Goal: Task Accomplishment & Management: Manage account settings

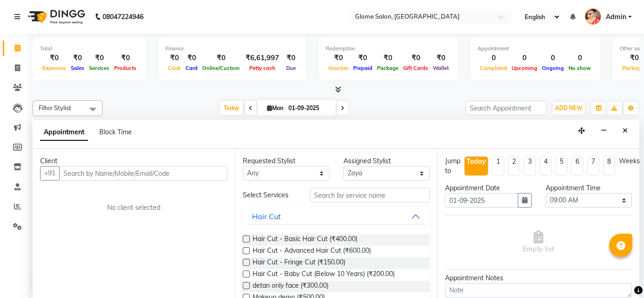
select select "63052"
select select "540"
select select "tentative"
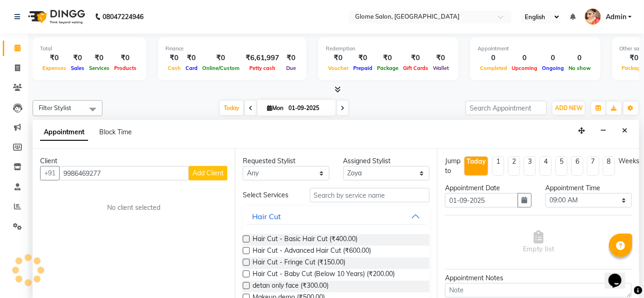
type input "9986469277"
click at [221, 173] on span "Add Client" at bounding box center [207, 173] width 31 height 8
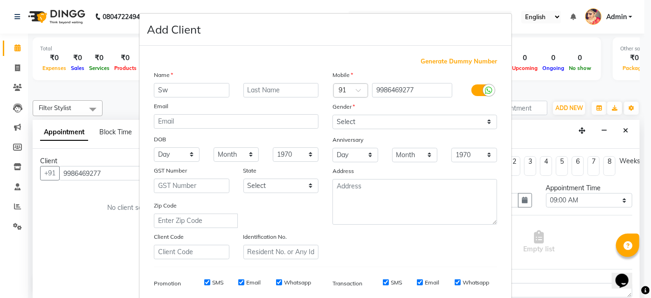
type input "S"
type input "[PERSON_NAME]"
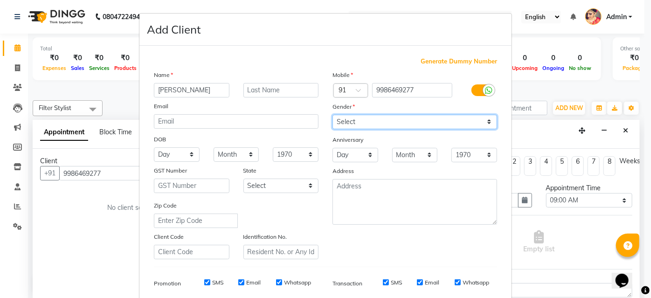
click at [344, 117] on select "Select [DEMOGRAPHIC_DATA] [DEMOGRAPHIC_DATA] Other Prefer Not To Say" at bounding box center [414, 122] width 165 height 14
select select "[DEMOGRAPHIC_DATA]"
click at [332, 115] on select "Select [DEMOGRAPHIC_DATA] [DEMOGRAPHIC_DATA] Other Prefer Not To Say" at bounding box center [414, 122] width 165 height 14
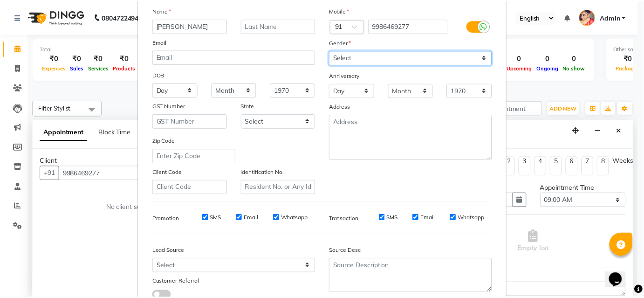
scroll to position [131, 0]
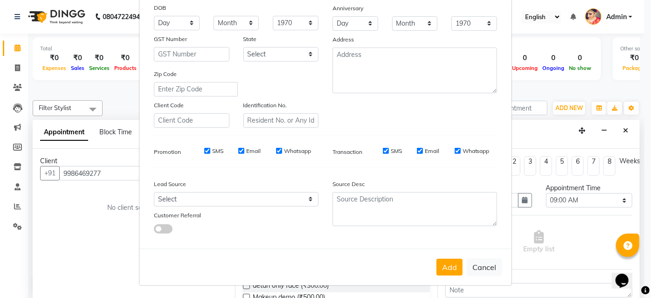
click at [439, 265] on button "Add" at bounding box center [449, 267] width 26 height 17
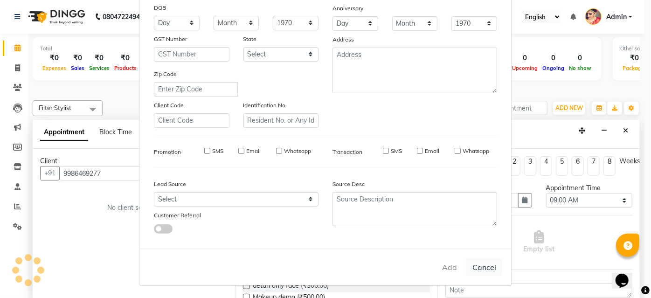
select select
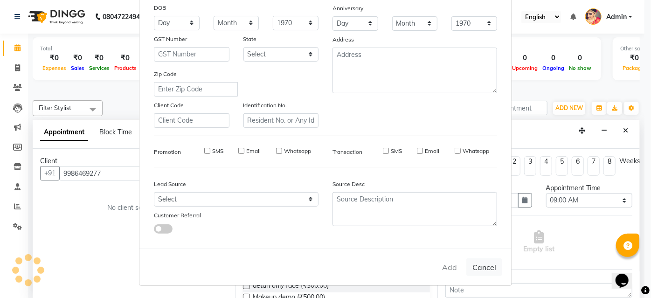
select select
checkbox input "false"
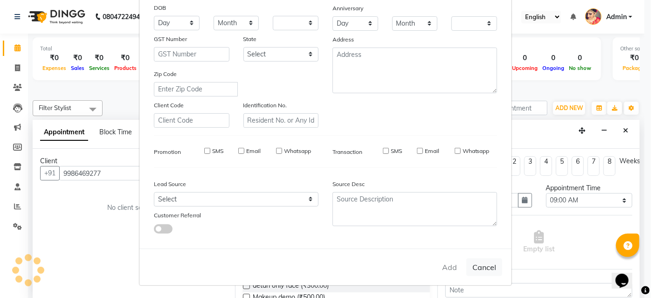
checkbox input "false"
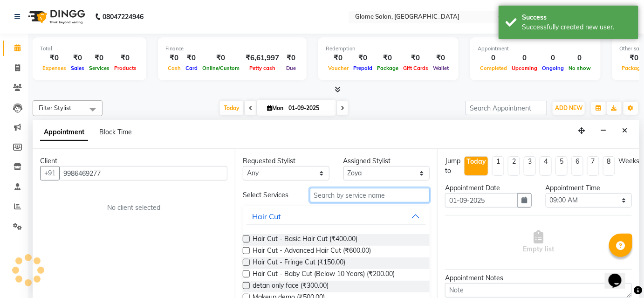
click at [333, 193] on input "text" at bounding box center [370, 195] width 120 height 14
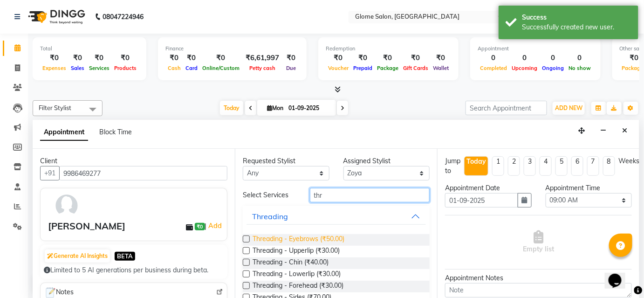
type input "thr"
click at [331, 240] on span "Threading - Eyebrows (₹50.00)" at bounding box center [299, 240] width 92 height 12
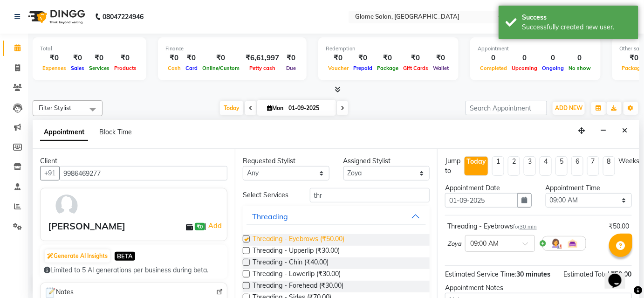
checkbox input "false"
click at [327, 251] on span "Threading - Upperlip (₹30.00)" at bounding box center [296, 252] width 87 height 12
checkbox input "false"
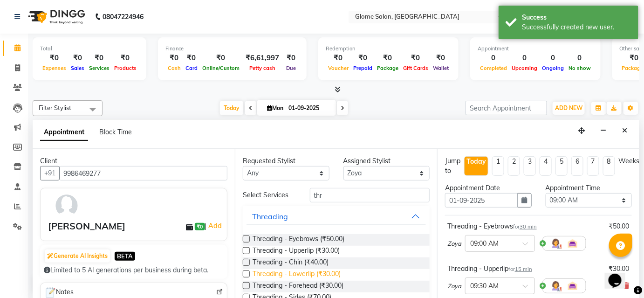
click at [321, 272] on span "Threading - Lowerlip (₹30.00)" at bounding box center [297, 275] width 88 height 12
checkbox input "false"
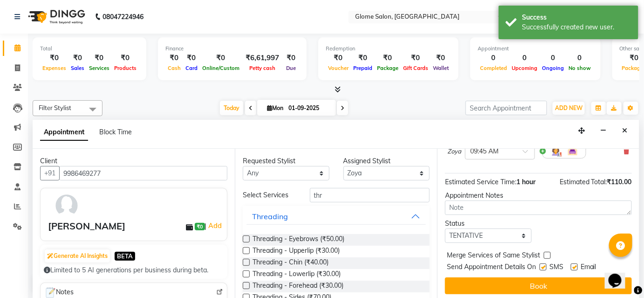
scroll to position [179, 0]
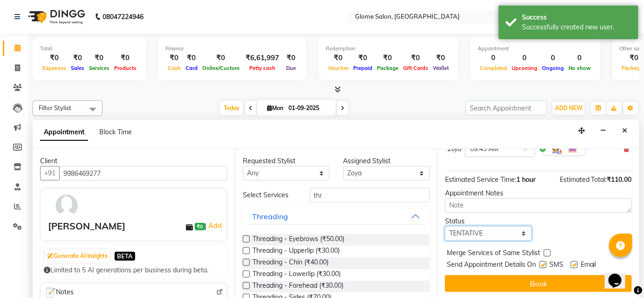
drag, startPoint x: 494, startPoint y: 230, endPoint x: 492, endPoint y: 238, distance: 8.1
click at [494, 230] on select "Select TENTATIVE CONFIRM CHECK-IN UPCOMING" at bounding box center [488, 233] width 87 height 14
select select "check-in"
click at [445, 226] on select "Select TENTATIVE CONFIRM CHECK-IN UPCOMING" at bounding box center [488, 233] width 87 height 14
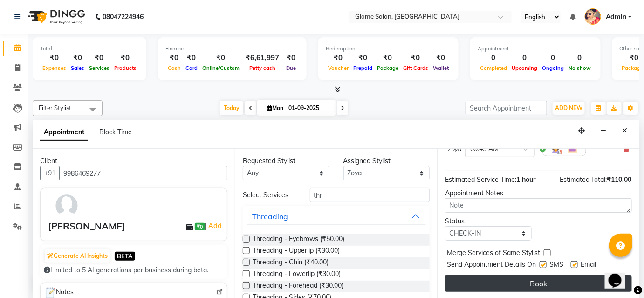
click at [484, 276] on button "Book" at bounding box center [538, 283] width 187 height 17
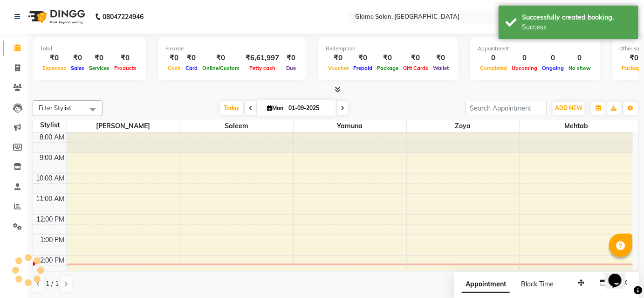
scroll to position [0, 0]
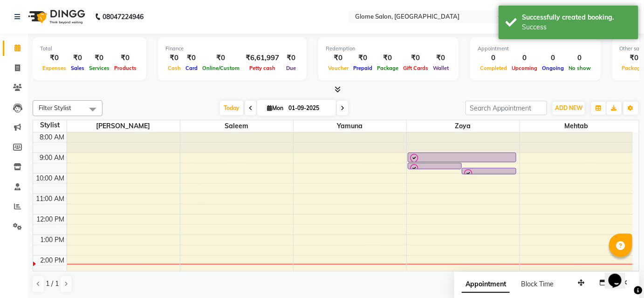
click at [320, 160] on div "8:00 AM 9:00 AM 10:00 AM 11:00 AM 12:00 PM 1:00 PM 2:00 PM 3:00 PM 4:00 PM 5:00…" at bounding box center [333, 265] width 600 height 266
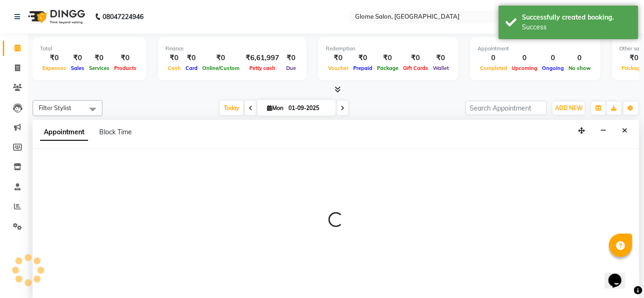
select select "34178"
select select "540"
select select "tentative"
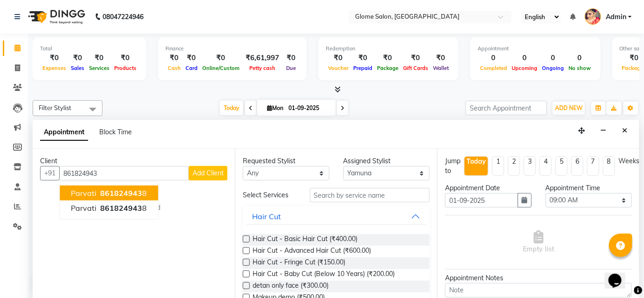
click at [142, 193] on ngb-highlight "861824943 8" at bounding box center [122, 192] width 48 height 9
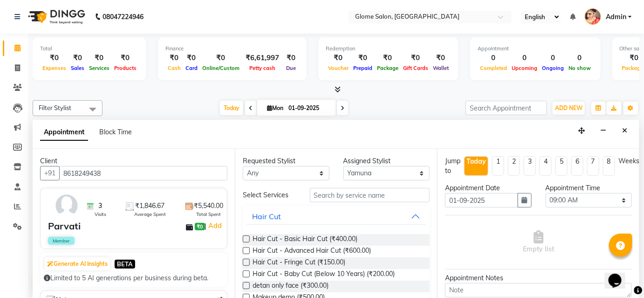
type input "8618249438"
click at [374, 195] on input "text" at bounding box center [370, 195] width 120 height 14
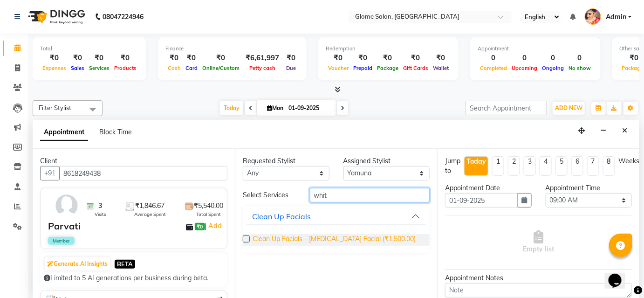
type input "whit"
drag, startPoint x: 375, startPoint y: 241, endPoint x: 366, endPoint y: 233, distance: 12.2
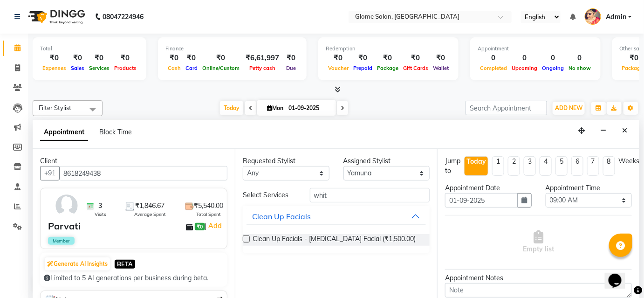
click at [374, 241] on span "Clean Up Facials - [MEDICAL_DATA] Facial (₹1,500.00)" at bounding box center [334, 240] width 163 height 12
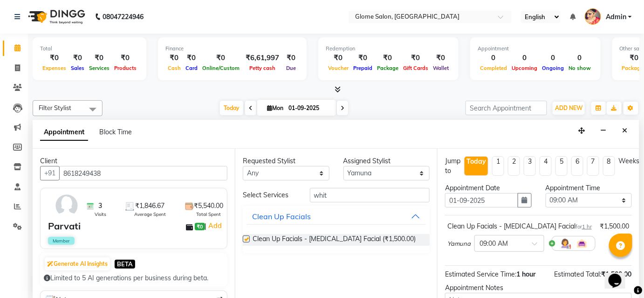
checkbox input "false"
click at [353, 194] on input "whit" at bounding box center [370, 195] width 120 height 14
type input "w"
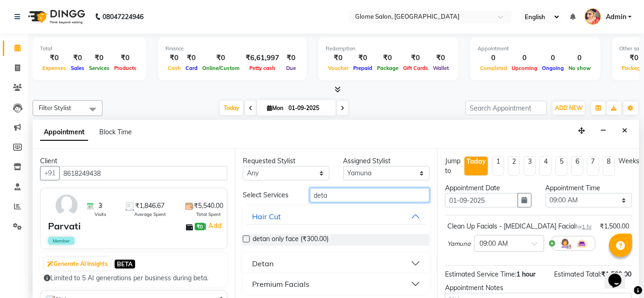
type input "deta"
click at [394, 262] on button "Detan" at bounding box center [336, 263] width 179 height 17
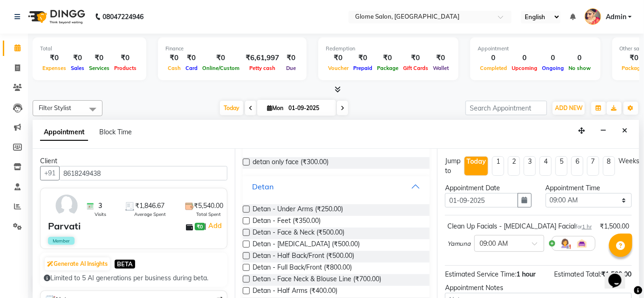
scroll to position [84, 0]
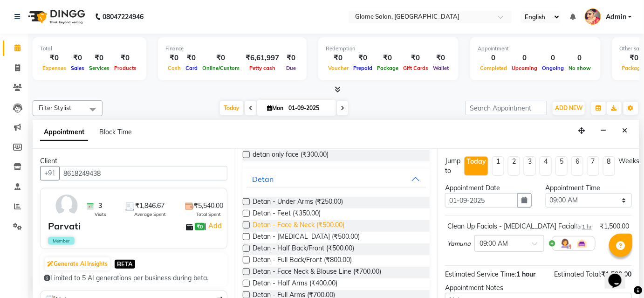
click at [335, 227] on span "Detan - Face & Neck (₹500.00)" at bounding box center [299, 226] width 92 height 12
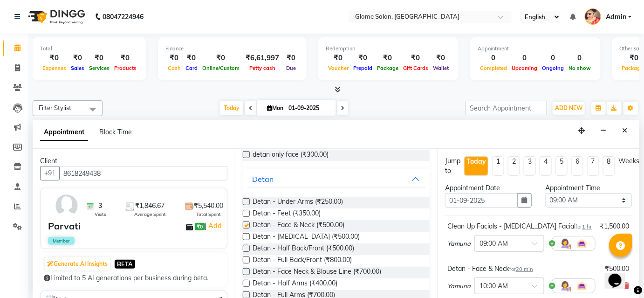
checkbox input "false"
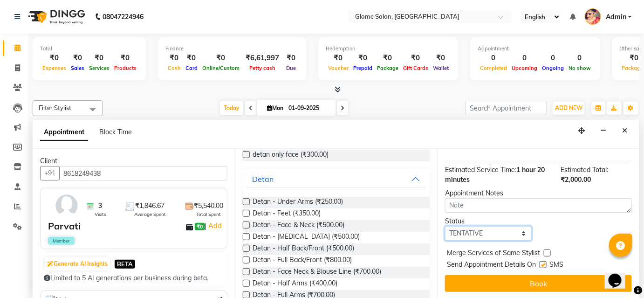
click at [497, 234] on select "Select TENTATIVE CONFIRM CHECK-IN UPCOMING" at bounding box center [488, 233] width 87 height 14
select select "confirm booking"
click at [445, 226] on select "Select TENTATIVE CONFIRM CHECK-IN UPCOMING" at bounding box center [488, 233] width 87 height 14
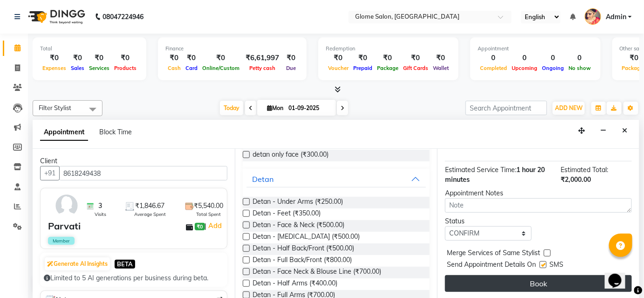
click at [500, 281] on button "Book" at bounding box center [538, 283] width 187 height 17
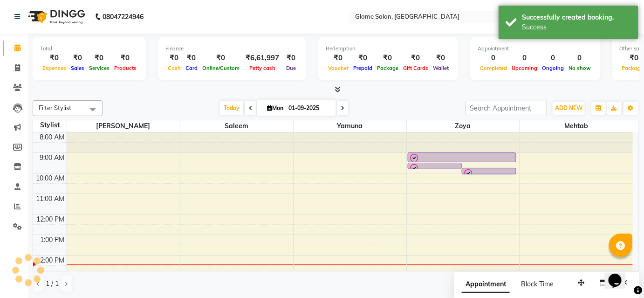
scroll to position [0, 0]
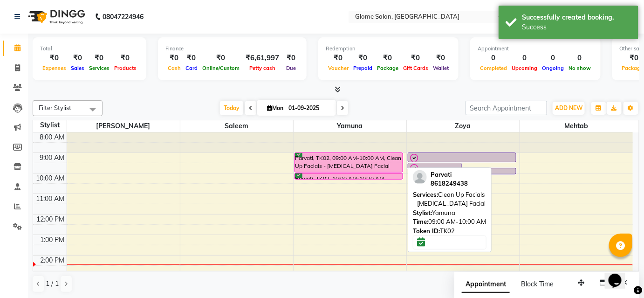
click at [386, 161] on div "Parvati, TK02, 09:00 AM-10:00 AM, Clean Up Facials - [MEDICAL_DATA] Facial" at bounding box center [349, 162] width 108 height 19
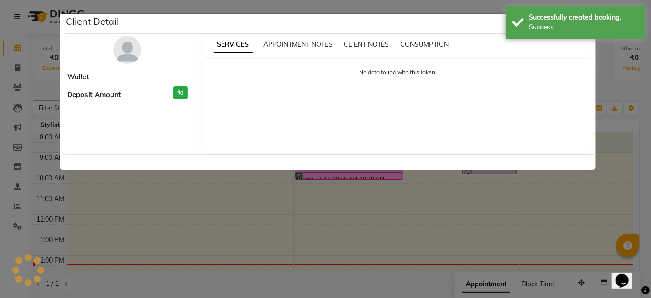
select select "6"
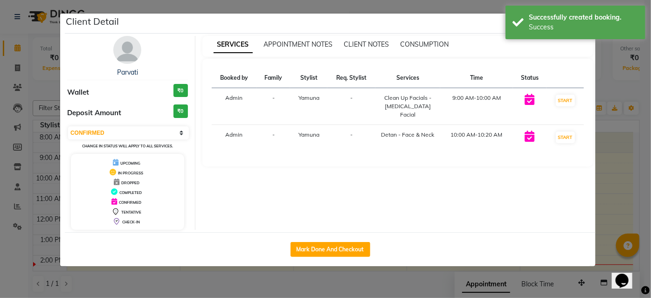
click at [636, 140] on ngb-modal-window "Client Detail Parvati Wallet ₹0 Deposit Amount ₹0 Select IN SERVICE CONFIRMED T…" at bounding box center [325, 149] width 651 height 298
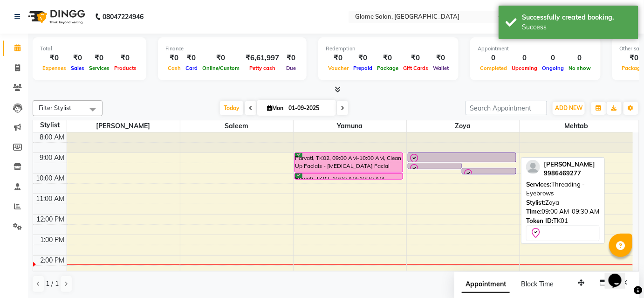
click at [453, 158] on div at bounding box center [462, 158] width 107 height 11
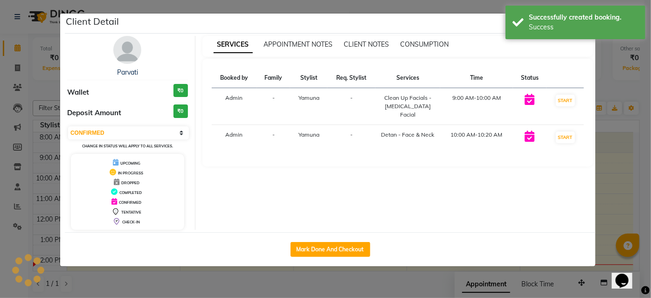
select select "8"
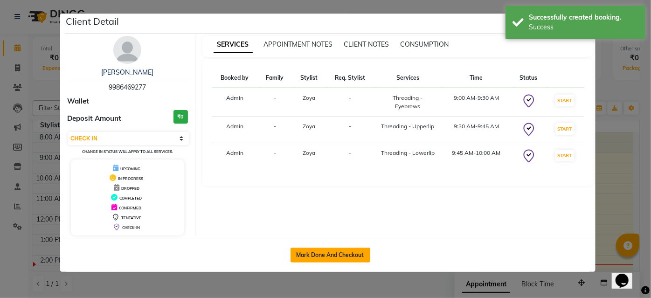
click at [354, 251] on button "Mark Done And Checkout" at bounding box center [330, 254] width 80 height 15
select select "service"
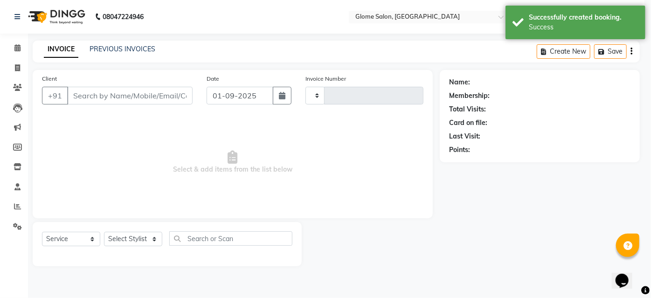
type input "2138"
select select "5199"
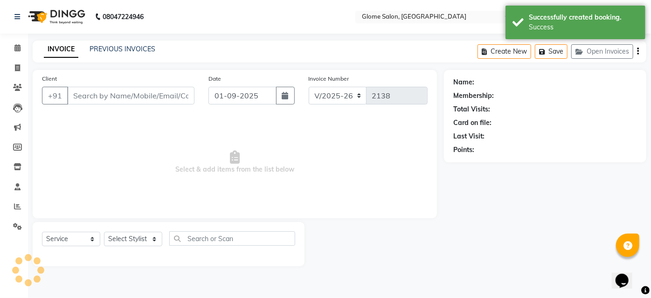
type input "9986469277"
select select "63052"
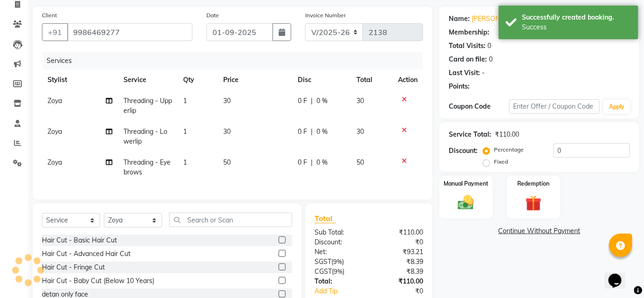
select select "1: Object"
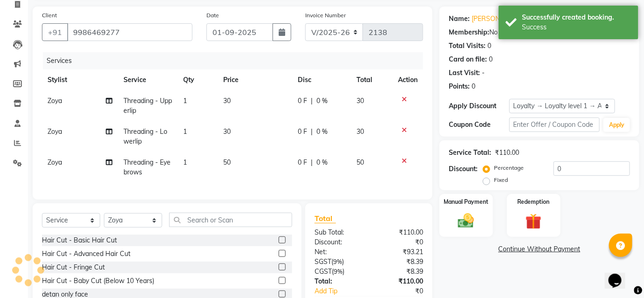
scroll to position [126, 0]
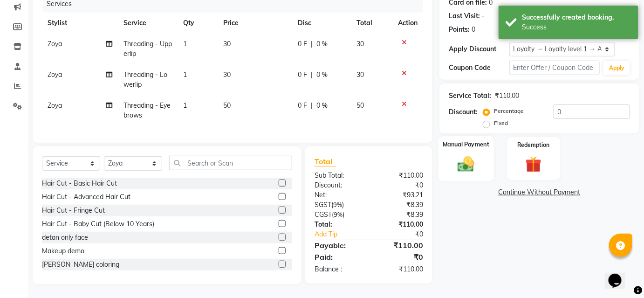
click at [484, 163] on div "Manual Payment" at bounding box center [466, 158] width 55 height 45
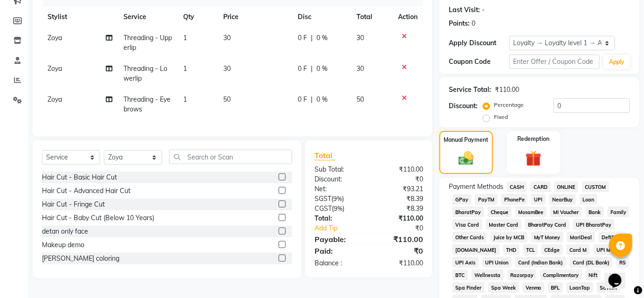
click at [516, 186] on span "CASH" at bounding box center [517, 186] width 20 height 11
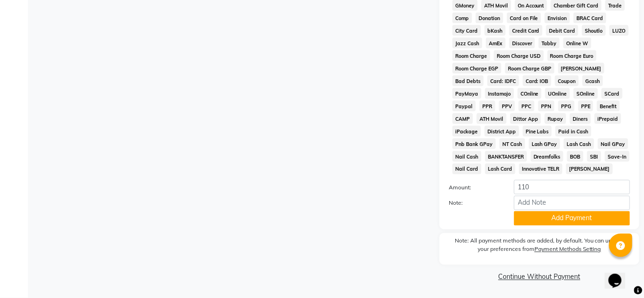
scroll to position [422, 0]
click at [557, 220] on button "Add Payment" at bounding box center [572, 218] width 116 height 14
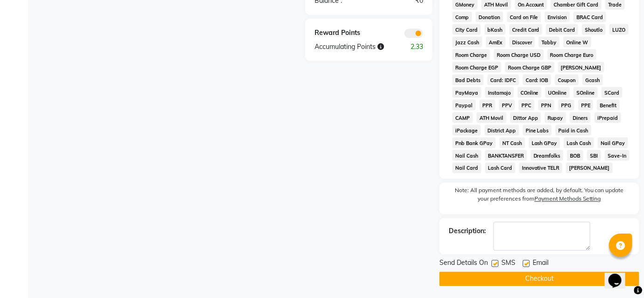
click at [554, 279] on button "Checkout" at bounding box center [539, 279] width 200 height 14
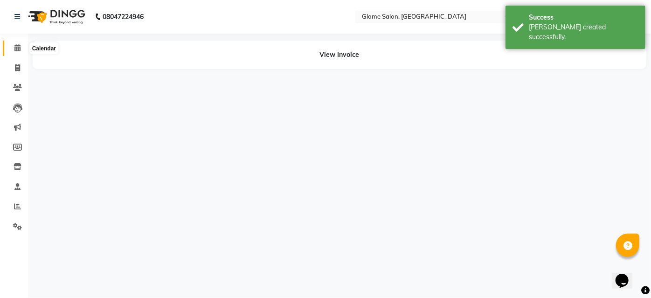
click at [17, 49] on icon at bounding box center [17, 47] width 6 height 7
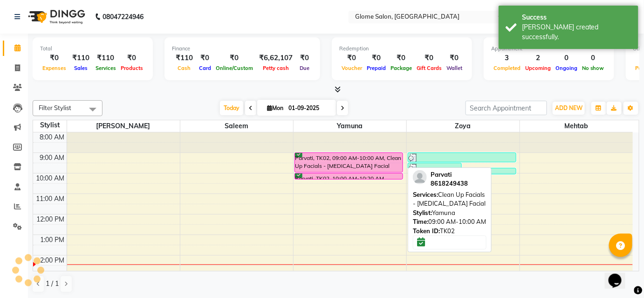
click at [331, 161] on div "Parvati, TK02, 09:00 AM-10:00 AM, Clean Up Facials - [MEDICAL_DATA] Facial" at bounding box center [349, 162] width 108 height 19
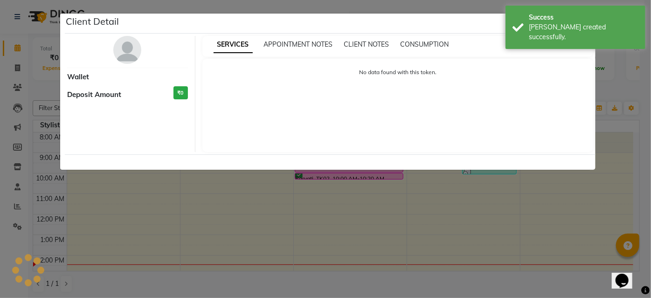
select select "6"
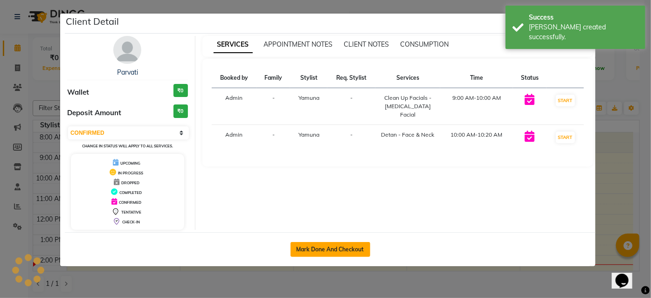
click at [336, 247] on button "Mark Done And Checkout" at bounding box center [330, 249] width 80 height 15
select select "service"
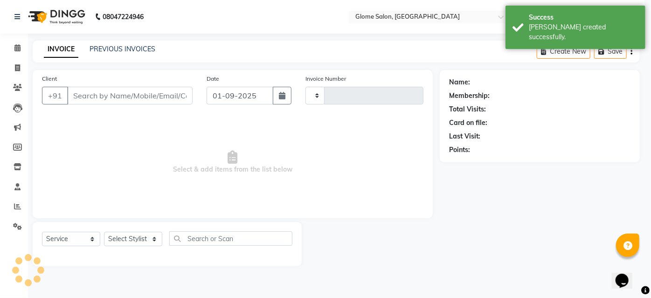
drag, startPoint x: 336, startPoint y: 247, endPoint x: 299, endPoint y: 226, distance: 41.7
click at [336, 210] on button "Mark Done And Checkout" at bounding box center [330, 202] width 80 height 15
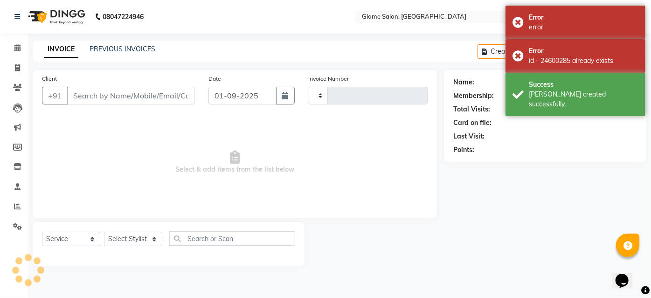
type input "2139"
select select "5199"
type input "8618249438"
select select "34178"
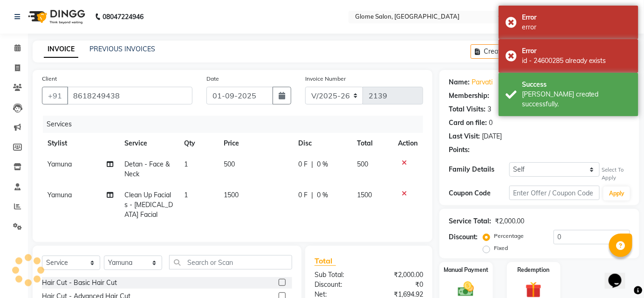
select select "1: Object"
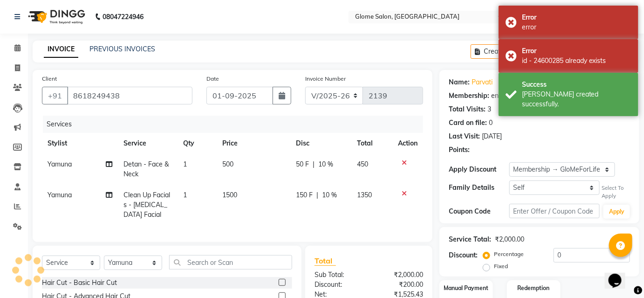
type input "10"
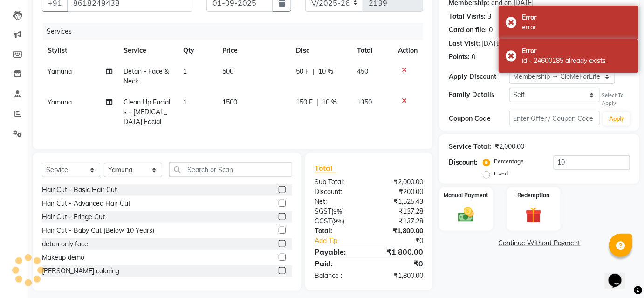
scroll to position [105, 0]
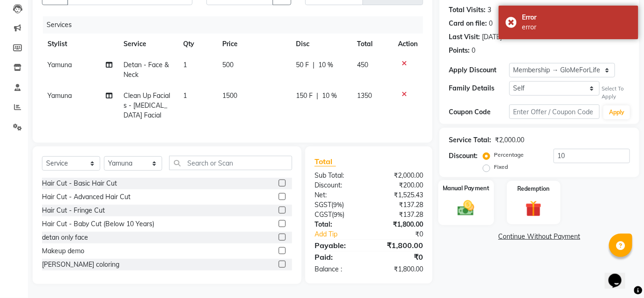
click at [459, 199] on img at bounding box center [465, 208] width 27 height 19
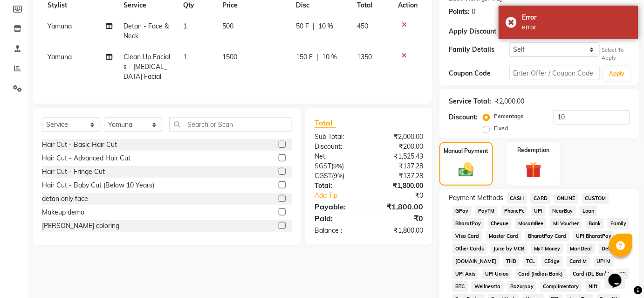
scroll to position [190, 0]
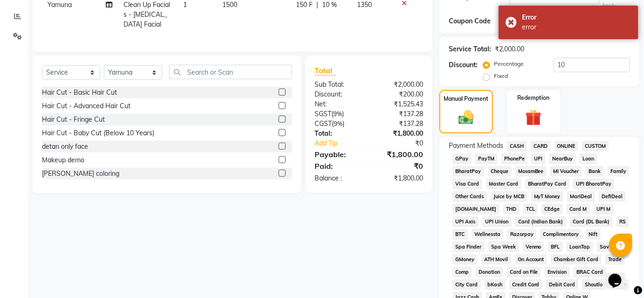
click at [539, 158] on span "UPI" at bounding box center [538, 158] width 14 height 11
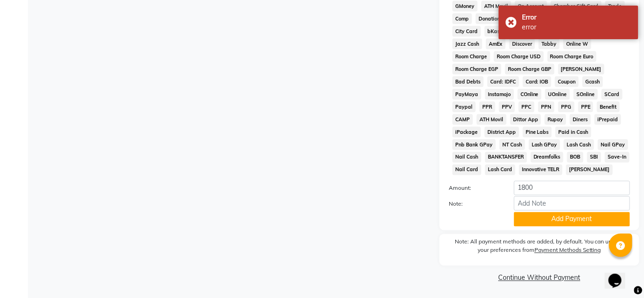
scroll to position [445, 0]
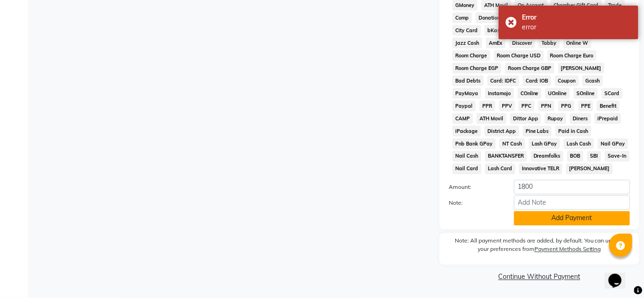
click at [556, 216] on button "Add Payment" at bounding box center [572, 218] width 116 height 14
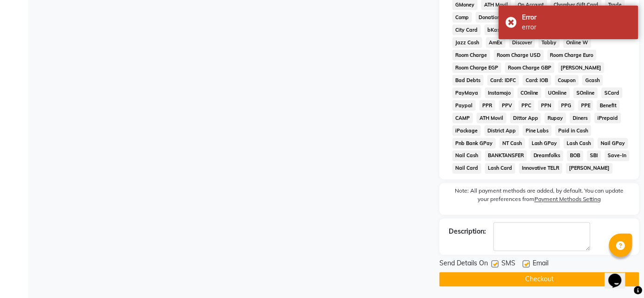
click at [502, 281] on button "Checkout" at bounding box center [539, 279] width 200 height 14
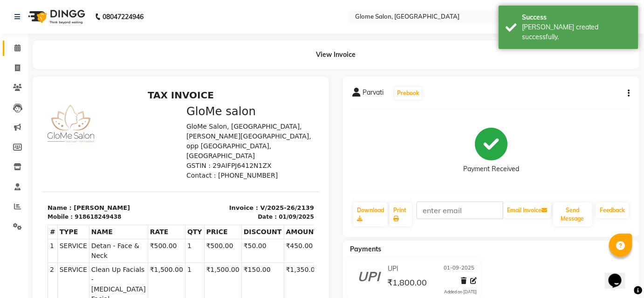
click at [8, 48] on link "Calendar" at bounding box center [14, 48] width 22 height 15
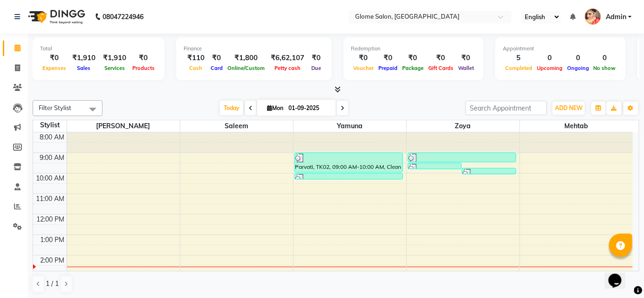
click at [239, 157] on div "8:00 AM 9:00 AM 10:00 AM 11:00 AM 12:00 PM 1:00 PM 2:00 PM 3:00 PM 4:00 PM 5:00…" at bounding box center [333, 265] width 600 height 266
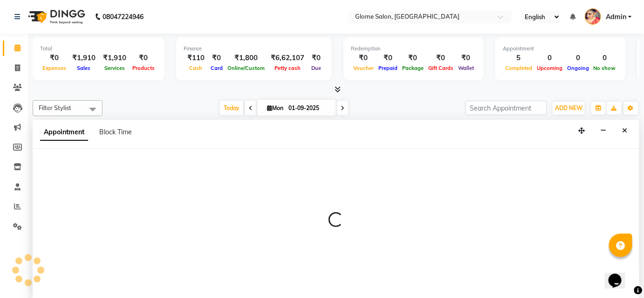
select select "40075"
select select "540"
select select "tentative"
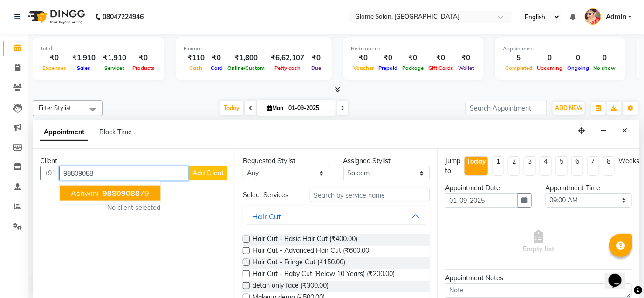
click at [138, 191] on ngb-highlight "98809088 79" at bounding box center [125, 192] width 48 height 9
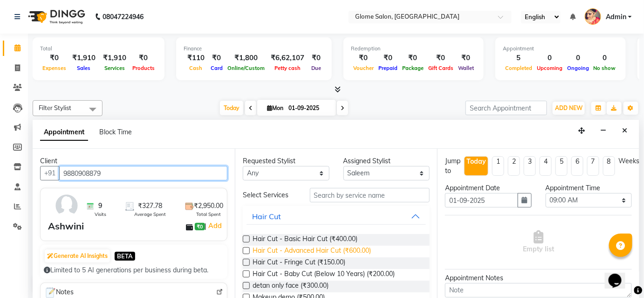
type input "9880908879"
click at [341, 248] on span "Hair Cut - Advanced Hair Cut (₹600.00)" at bounding box center [312, 252] width 118 height 12
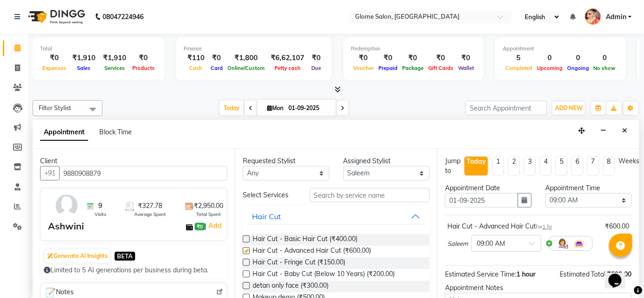
checkbox input "false"
click at [347, 198] on input "text" at bounding box center [370, 195] width 120 height 14
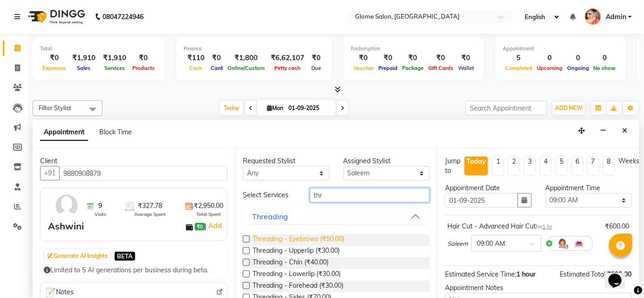
type input "thr"
click at [334, 238] on span "Threading - Eyebrows (₹50.00)" at bounding box center [299, 240] width 92 height 12
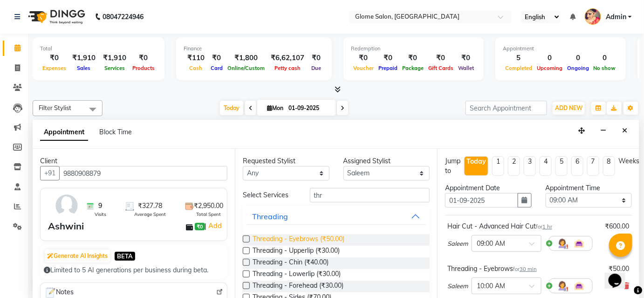
click at [334, 238] on span "Threading - Eyebrows (₹50.00)" at bounding box center [299, 240] width 92 height 12
checkbox input "false"
click at [336, 286] on span "Threading - Forehead (₹30.00)" at bounding box center [298, 287] width 91 height 12
checkbox input "false"
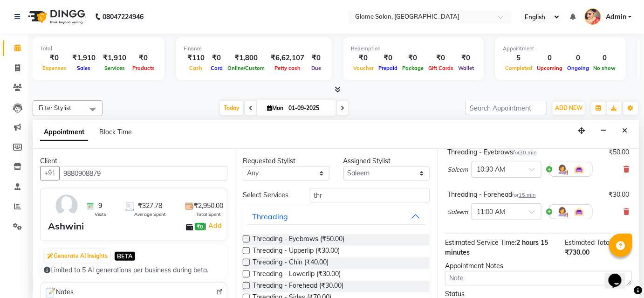
scroll to position [232, 0]
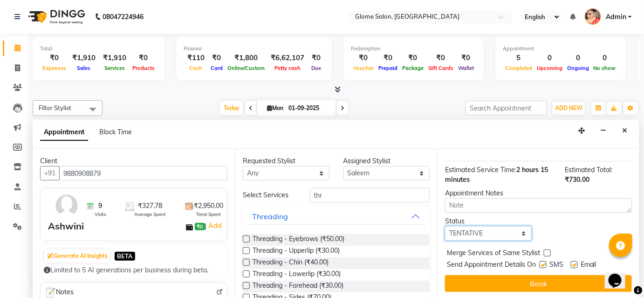
drag, startPoint x: 503, startPoint y: 229, endPoint x: 501, endPoint y: 238, distance: 8.7
click at [503, 229] on select "Select TENTATIVE CONFIRM CHECK-IN UPCOMING" at bounding box center [488, 233] width 87 height 14
select select "confirm booking"
click at [445, 226] on select "Select TENTATIVE CONFIRM CHECK-IN UPCOMING" at bounding box center [488, 233] width 87 height 14
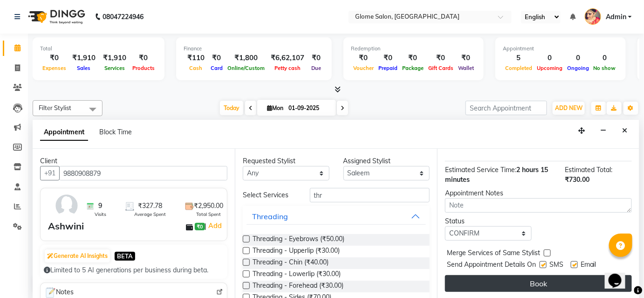
click at [493, 278] on button "Book" at bounding box center [538, 283] width 187 height 17
click at [493, 278] on div "Book" at bounding box center [538, 283] width 187 height 17
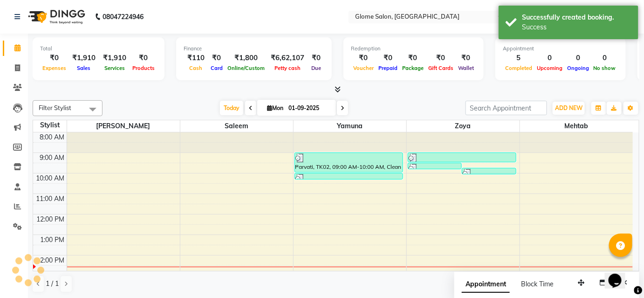
scroll to position [0, 0]
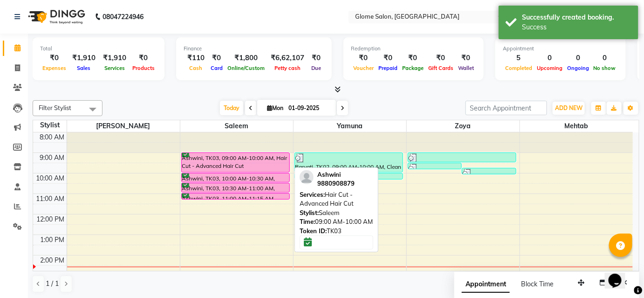
click at [257, 167] on div "Ashwini, TK03, 09:00 AM-10:00 AM, Hair Cut - Advanced Hair Cut" at bounding box center [236, 162] width 108 height 19
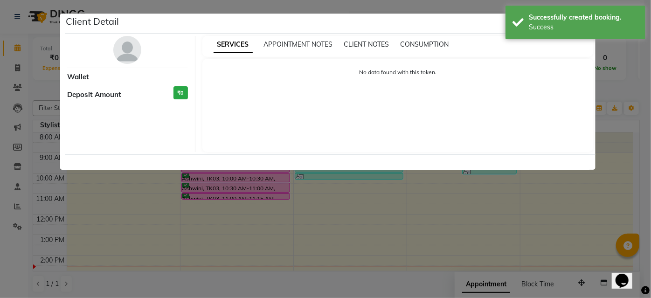
select select "6"
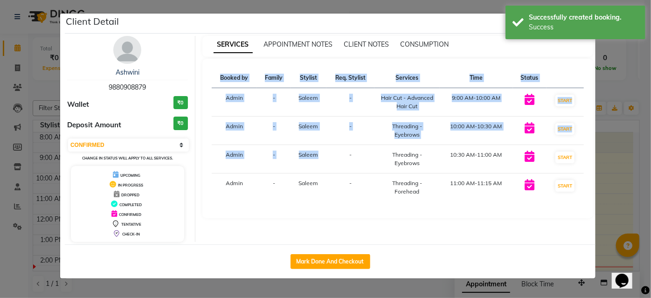
drag, startPoint x: 309, startPoint y: 240, endPoint x: 324, endPoint y: 252, distance: 19.2
click at [322, 252] on div "Client Detail Ashwini 9880908879 Wallet ₹0 Deposit Amount ₹0 Select IN SERVICE …" at bounding box center [330, 146] width 530 height 265
drag, startPoint x: 336, startPoint y: 260, endPoint x: 358, endPoint y: 232, distance: 36.0
click at [337, 260] on button "Mark Done And Checkout" at bounding box center [330, 261] width 80 height 15
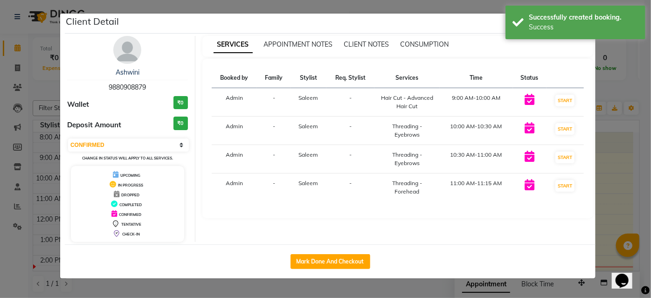
select select "service"
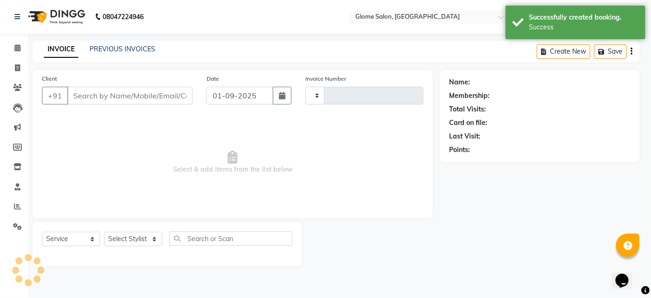
type input "2140"
select select "5199"
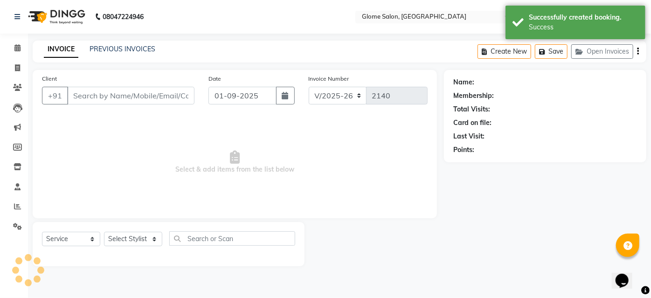
type input "9880908879"
select select "40075"
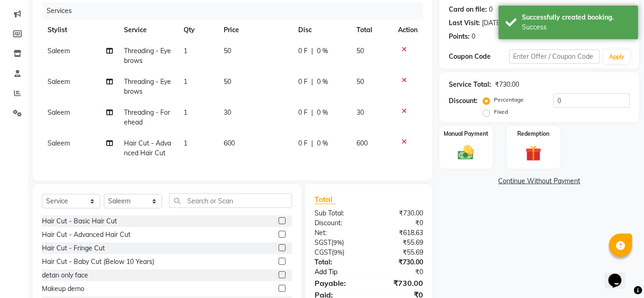
scroll to position [127, 0]
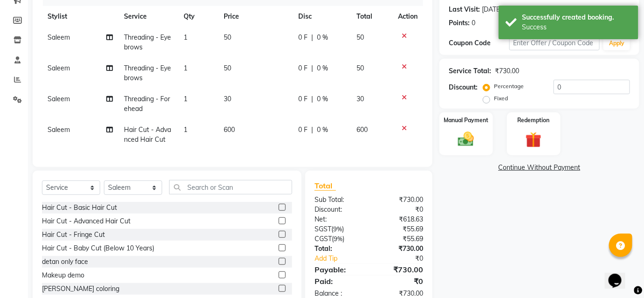
click at [494, 100] on label "Fixed" at bounding box center [501, 98] width 14 height 8
click at [485, 100] on input "Fixed" at bounding box center [488, 98] width 7 height 7
radio input "true"
click at [582, 90] on input "0" at bounding box center [592, 87] width 76 height 14
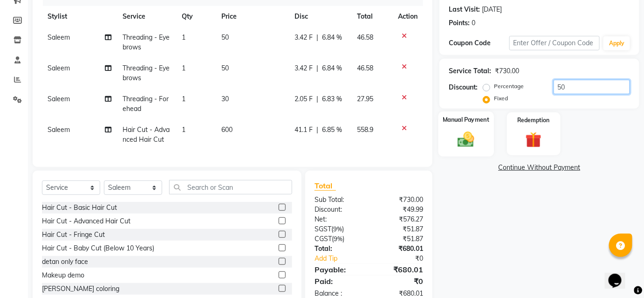
type input "50"
click at [469, 139] on img at bounding box center [465, 139] width 27 height 19
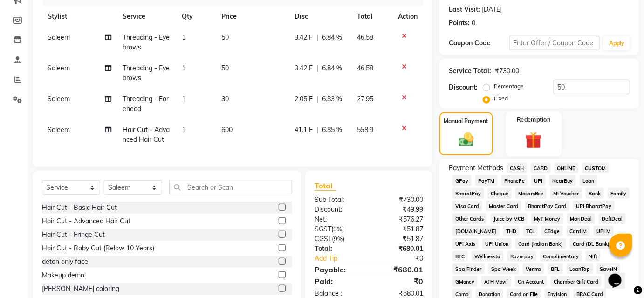
scroll to position [254, 0]
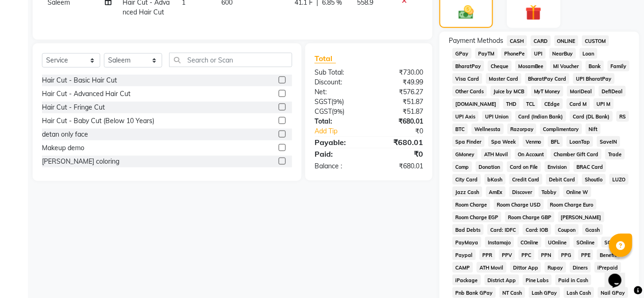
drag, startPoint x: 512, startPoint y: 41, endPoint x: 548, endPoint y: 117, distance: 84.2
click at [512, 41] on span "CASH" at bounding box center [517, 40] width 20 height 11
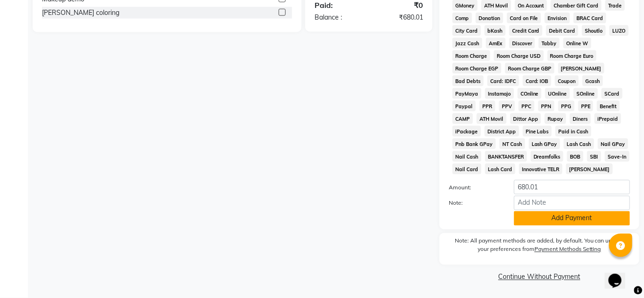
click at [566, 215] on button "Add Payment" at bounding box center [572, 218] width 116 height 14
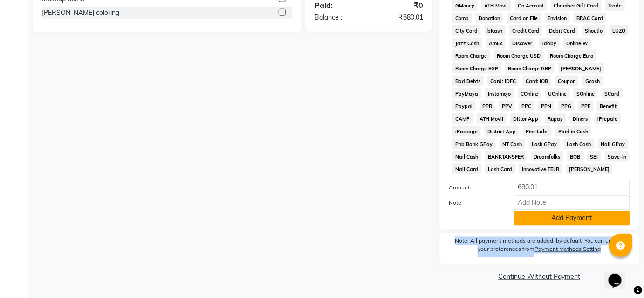
click at [566, 233] on div "Note: All payment methods are added, by default. You can update your preference…" at bounding box center [539, 249] width 200 height 32
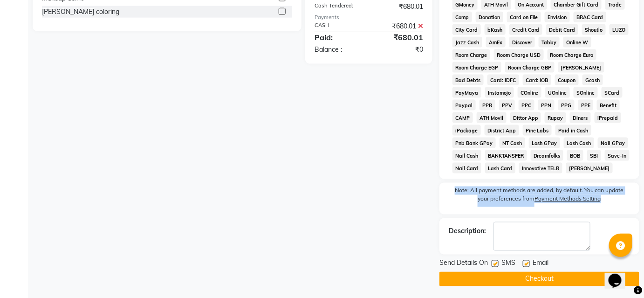
click at [558, 284] on button "Checkout" at bounding box center [539, 279] width 200 height 14
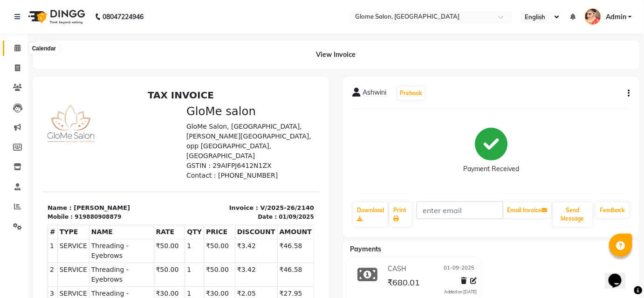
click at [20, 47] on icon at bounding box center [17, 47] width 6 height 7
